Goal: Task Accomplishment & Management: Complete application form

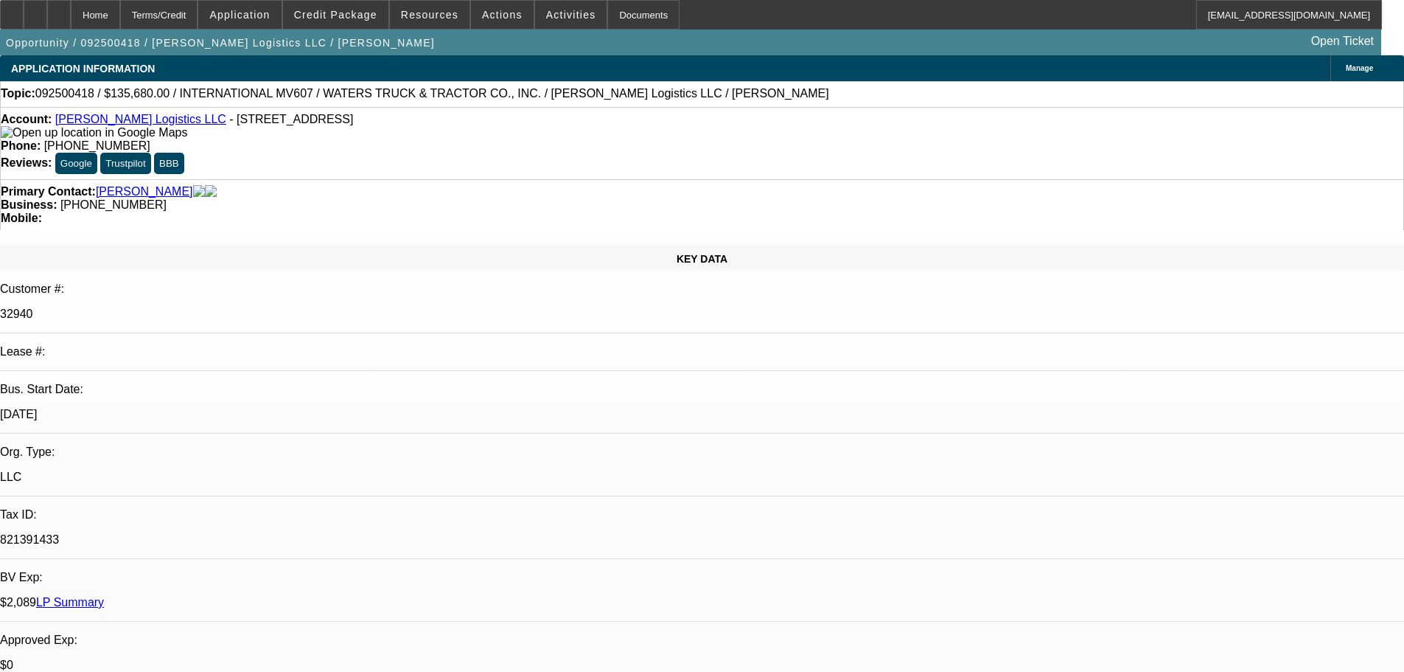
select select "0"
select select "2"
select select "0"
select select "6"
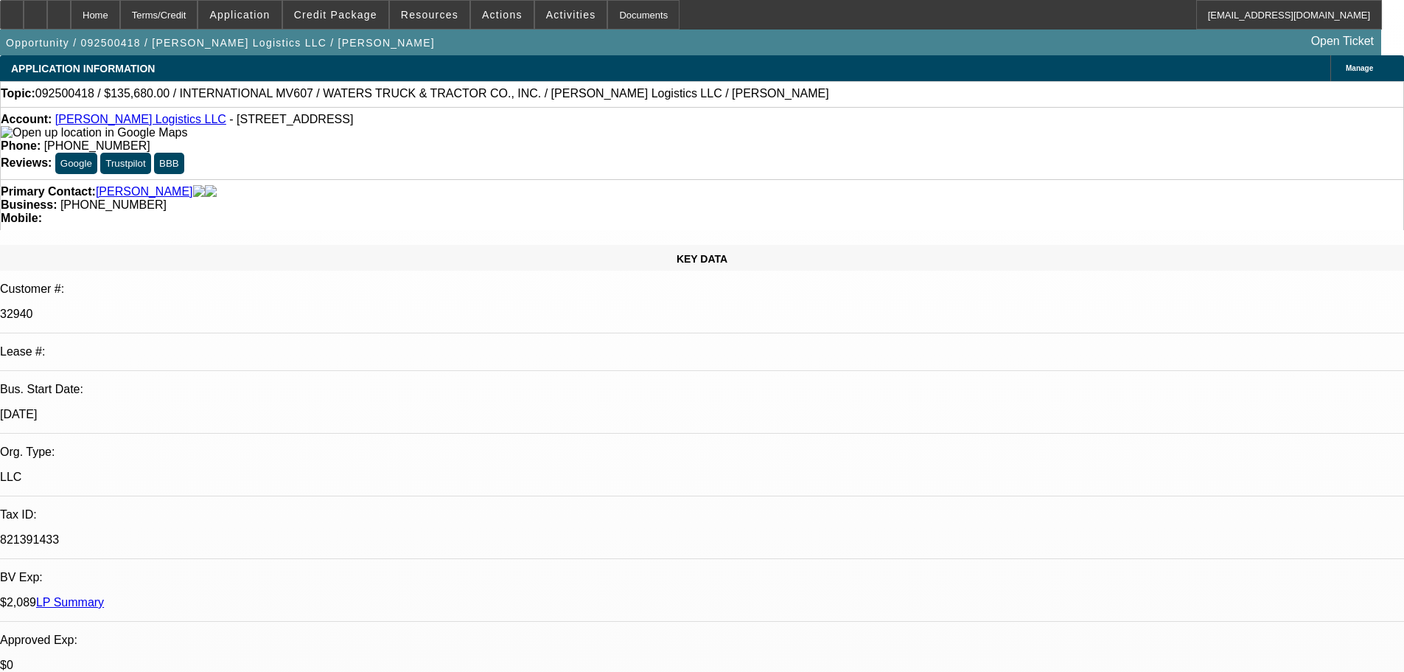
select select "0"
select select "2"
select select "0"
select select "6"
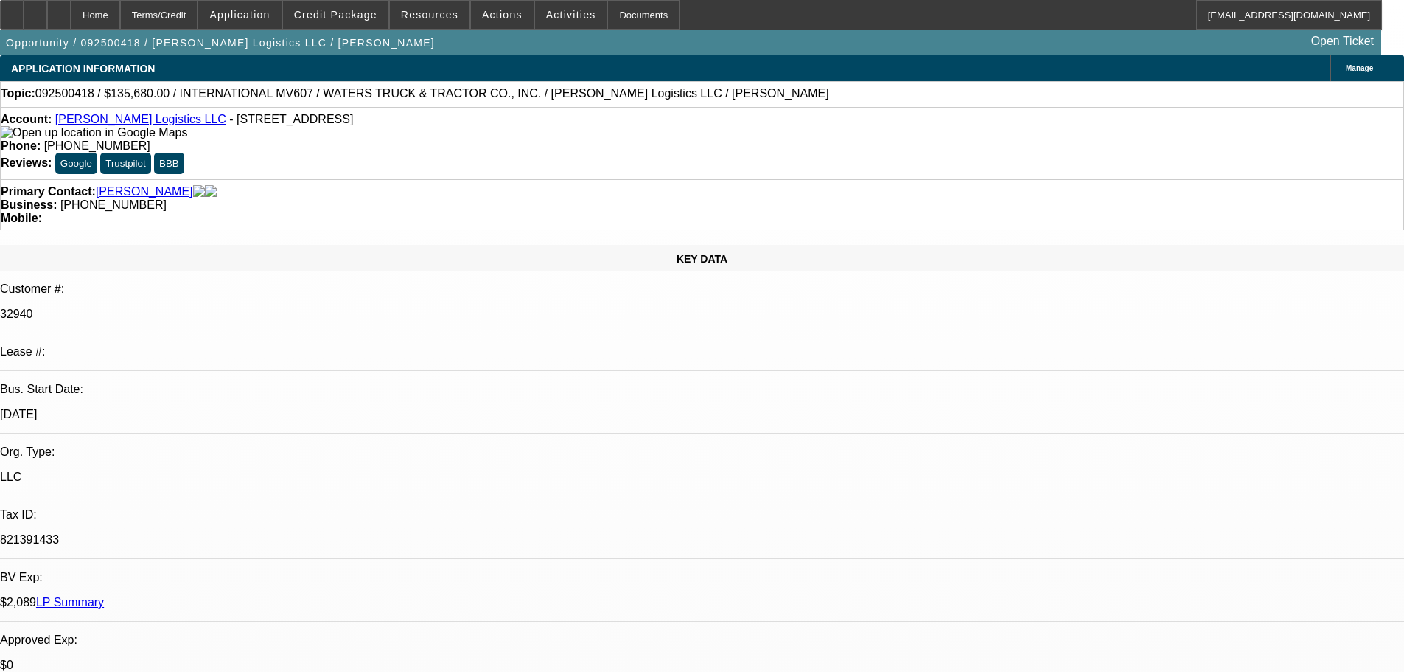
select select "0"
select select "2"
select select "0"
select select "6"
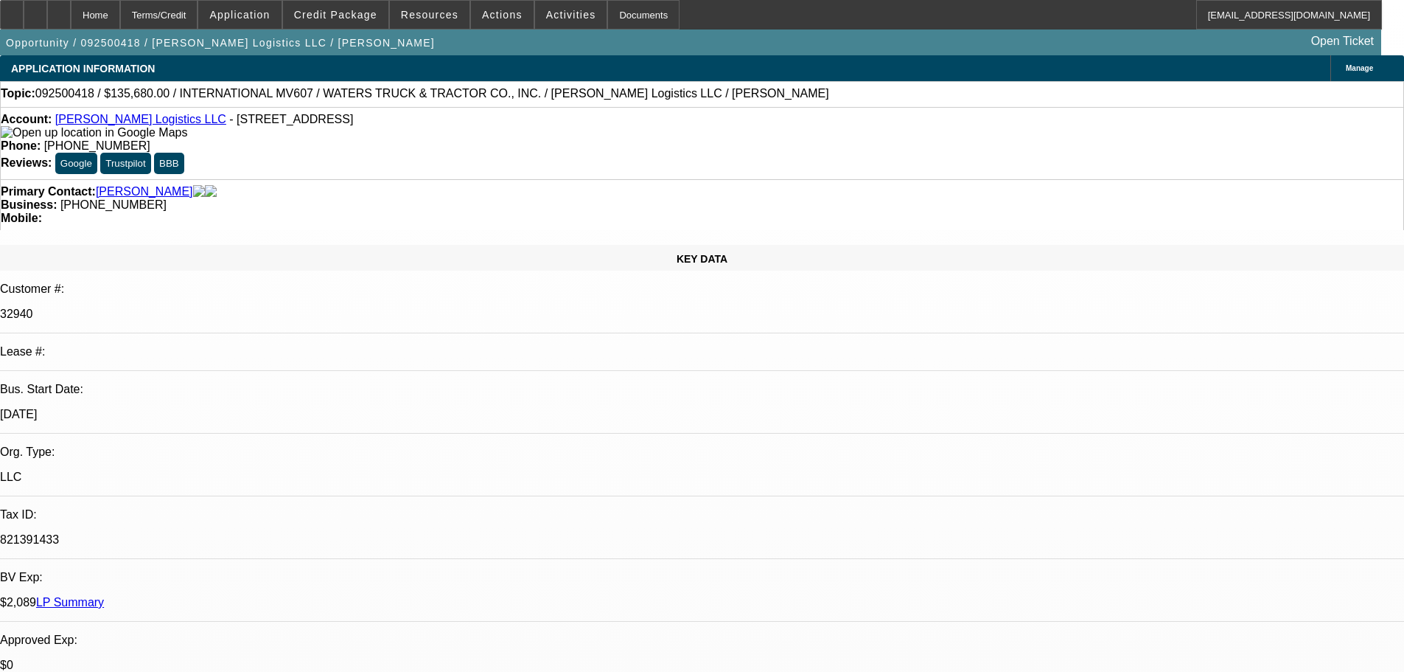
select select "0"
select select "2"
select select "0"
select select "6"
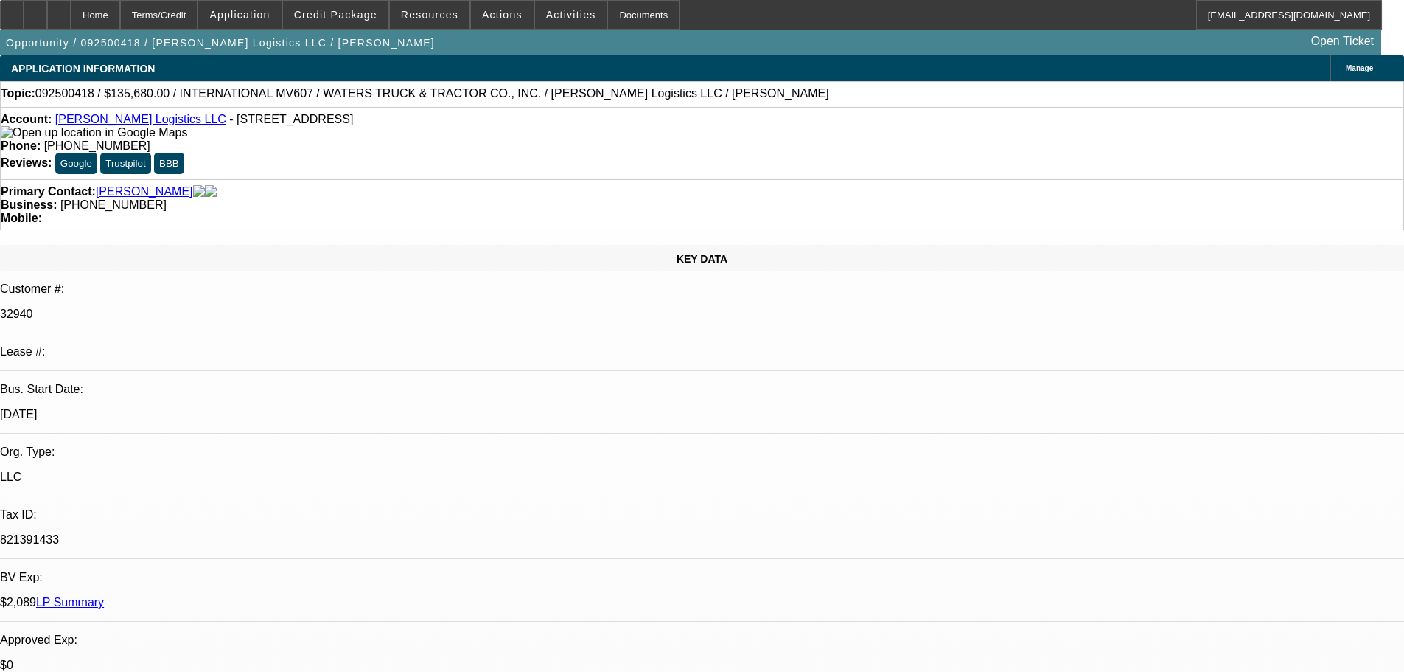
scroll to position [2454, 0]
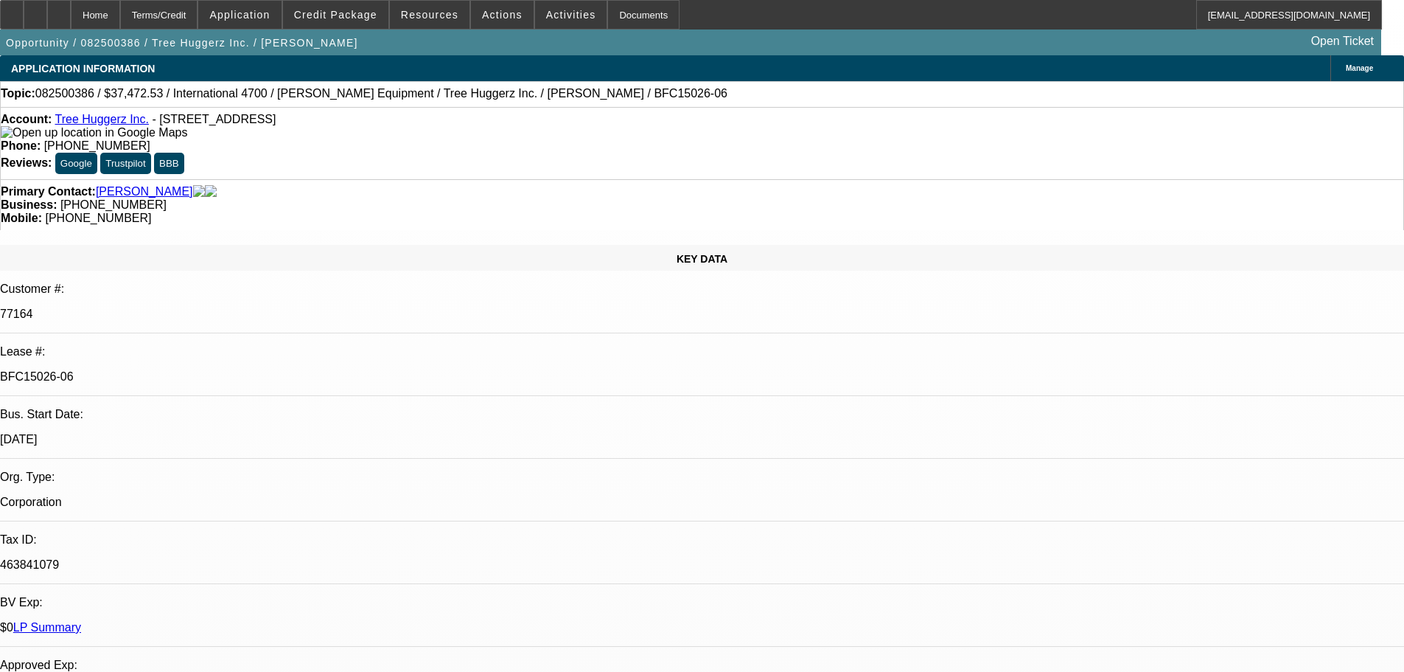
select select "0"
select select "6"
select select "0"
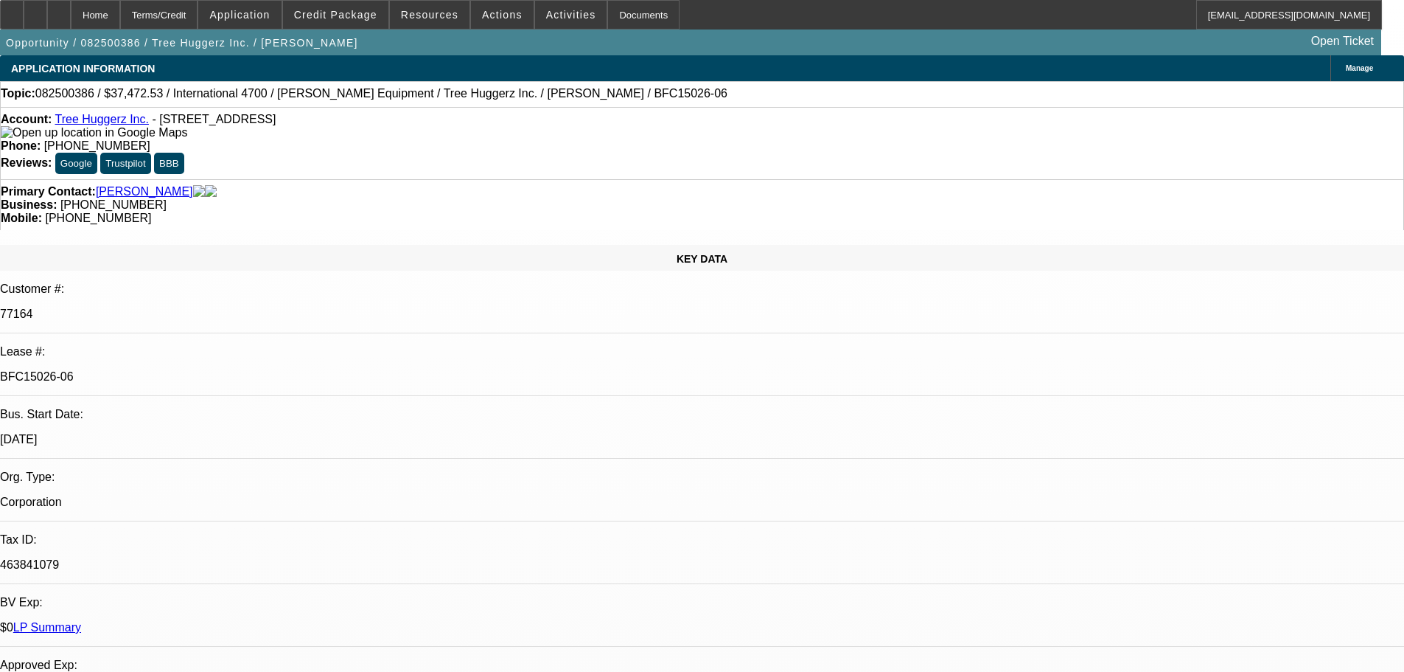
select select "0"
select select "6"
select select "0"
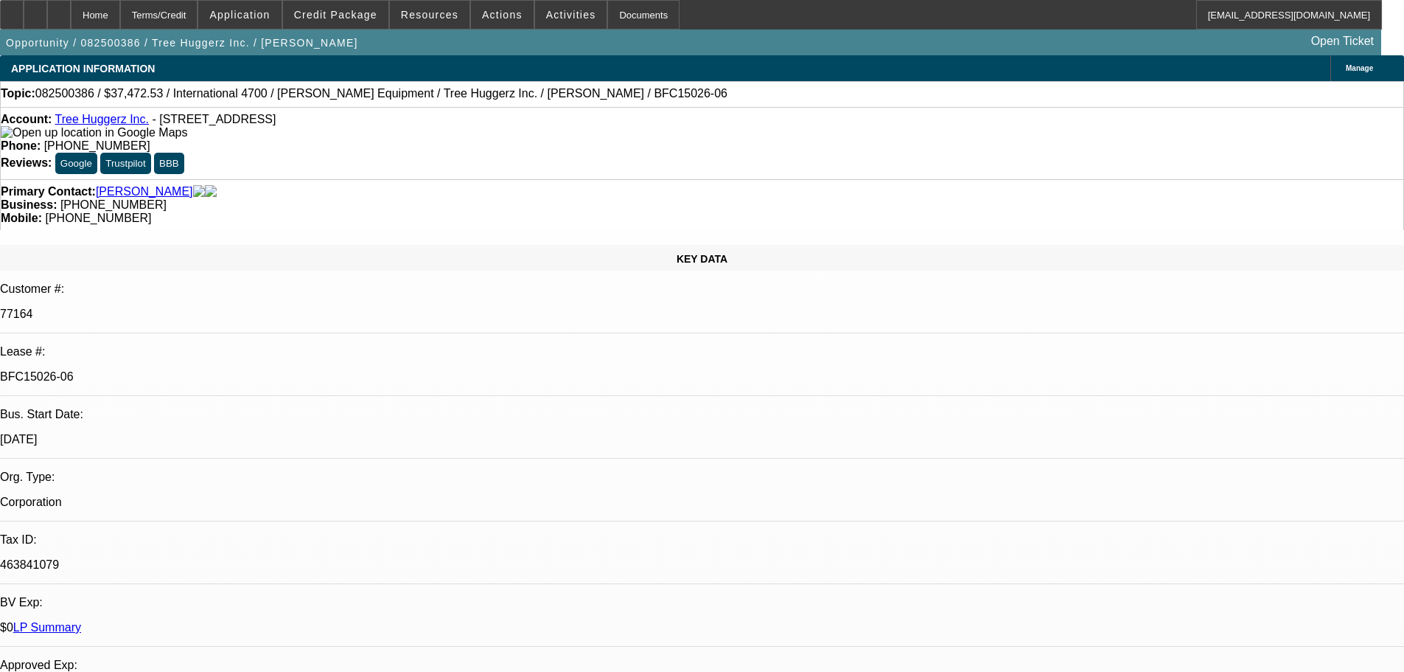
select select "0"
select select "6"
select select "0"
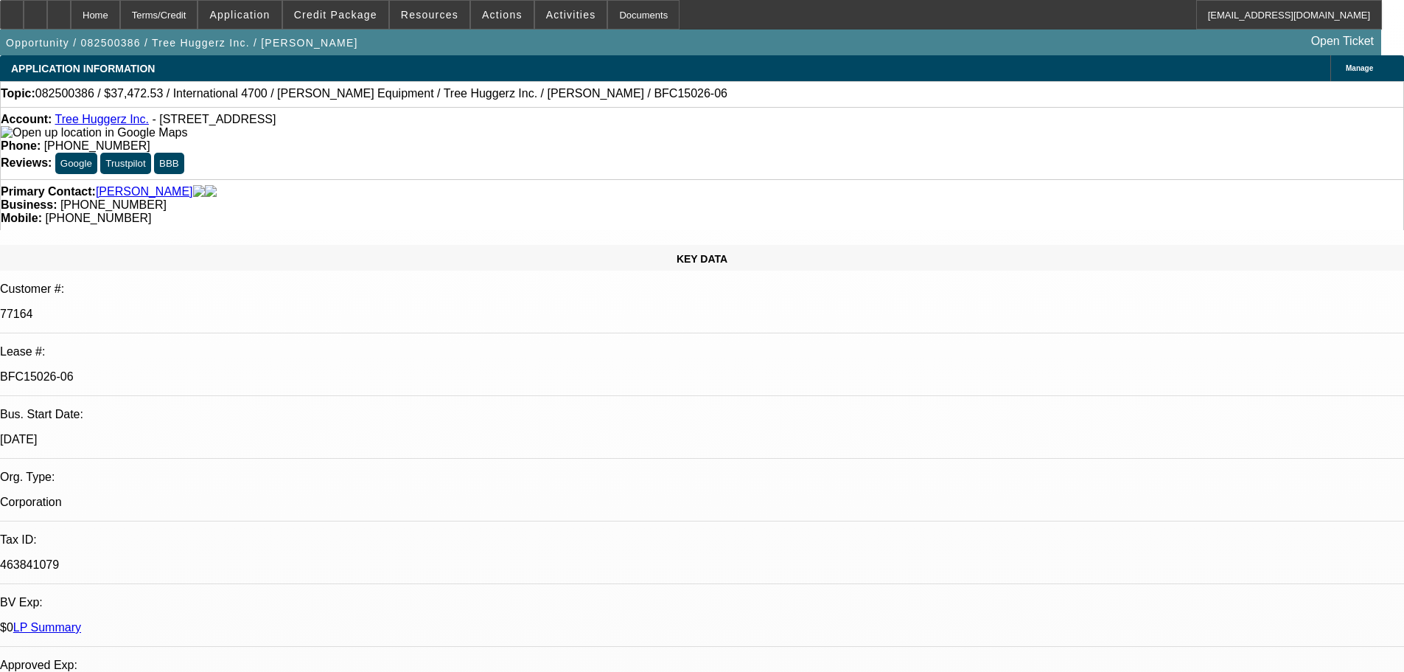
select select "6"
click at [81, 621] on link "LP Summary" at bounding box center [47, 627] width 68 height 13
